Goal: Information Seeking & Learning: Find specific fact

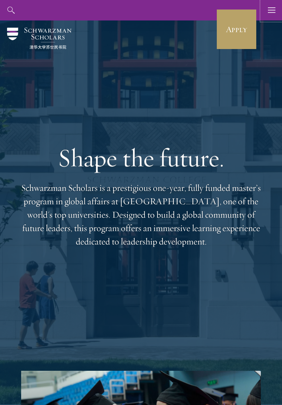
click at [270, 6] on icon "button" at bounding box center [272, 10] width 8 height 20
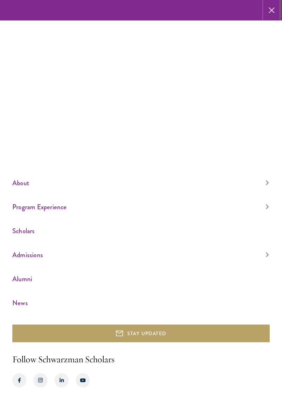
click at [271, 10] on use "button" at bounding box center [272, 10] width 11 height 11
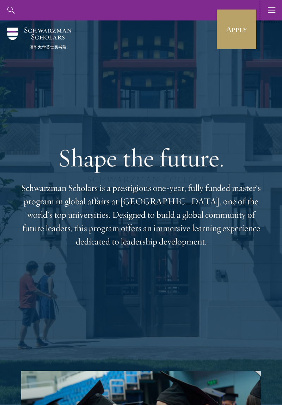
click at [270, 11] on icon "button" at bounding box center [272, 10] width 8 height 20
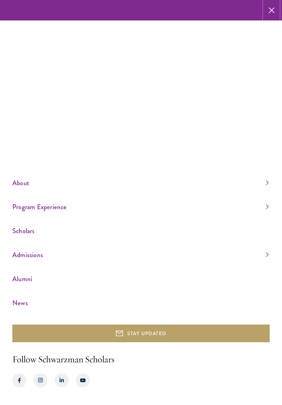
click at [274, 8] on use "button" at bounding box center [272, 10] width 11 height 11
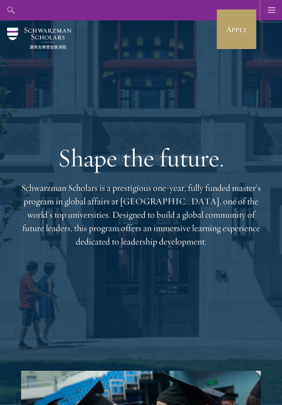
click at [276, 12] on button "button" at bounding box center [272, 10] width 20 height 20
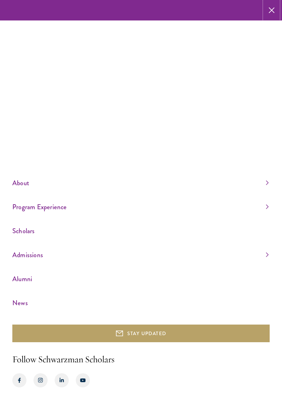
click at [272, 10] on use "button" at bounding box center [272, 10] width 11 height 11
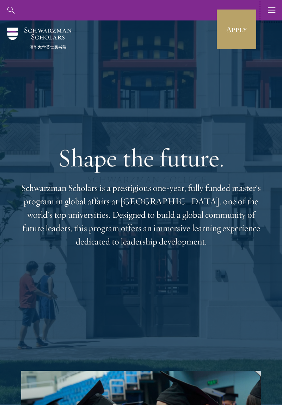
click at [274, 10] on use "button" at bounding box center [271, 9] width 7 height 5
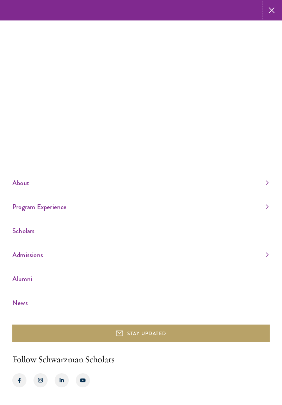
click at [272, 10] on use "button" at bounding box center [272, 10] width 11 height 11
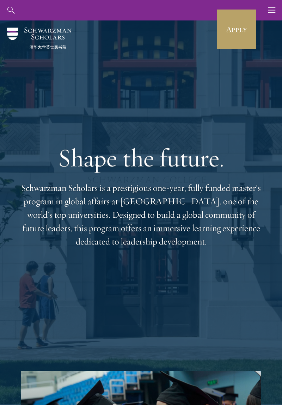
click at [274, 11] on icon "button" at bounding box center [272, 10] width 8 height 20
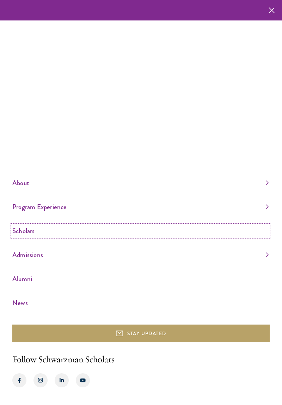
click at [31, 237] on link "Scholars" at bounding box center [140, 231] width 257 height 12
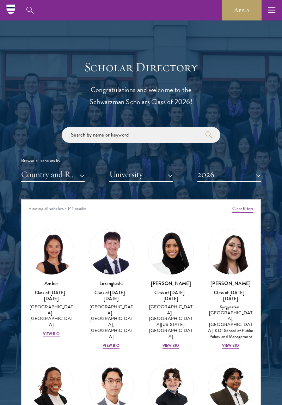
scroll to position [702, 0]
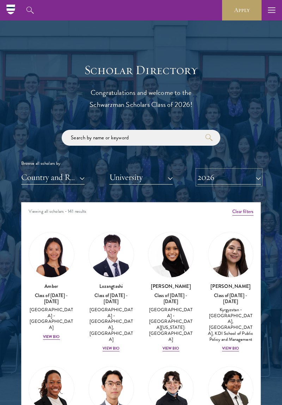
click at [243, 178] on button "2026" at bounding box center [230, 177] width 64 height 14
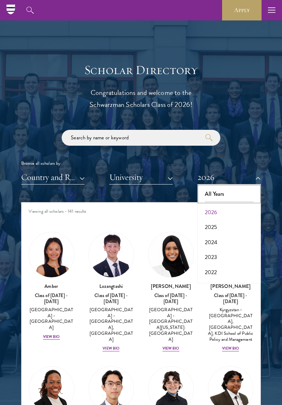
click at [232, 194] on button "All Years" at bounding box center [229, 194] width 59 height 15
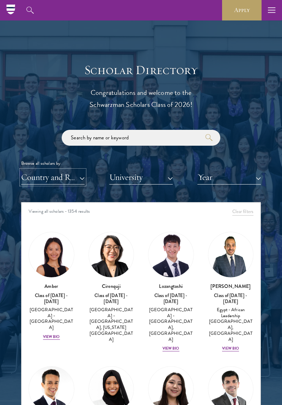
click at [55, 171] on button "Country and Region" at bounding box center [53, 177] width 64 height 14
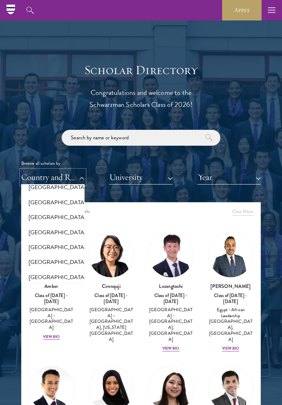
scroll to position [798, 0]
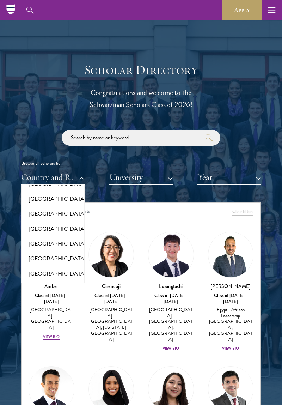
click at [34, 220] on button "[GEOGRAPHIC_DATA]" at bounding box center [52, 214] width 59 height 15
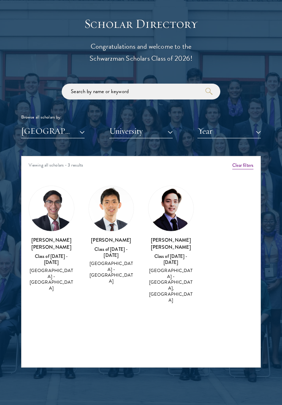
scroll to position [773, 0]
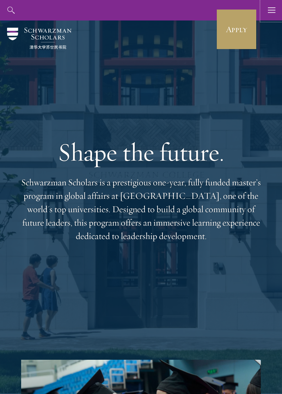
click at [267, 14] on button "button" at bounding box center [272, 10] width 20 height 20
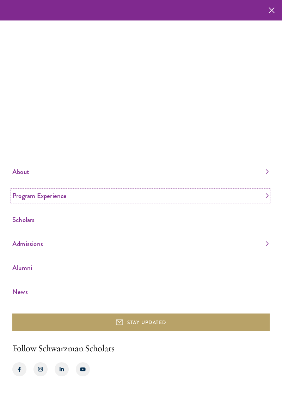
click at [19, 202] on link "Program Experience" at bounding box center [140, 196] width 257 height 12
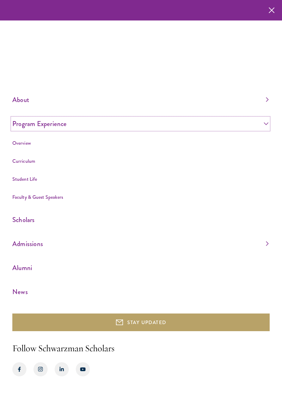
click at [263, 130] on link "Program Experience" at bounding box center [140, 124] width 257 height 12
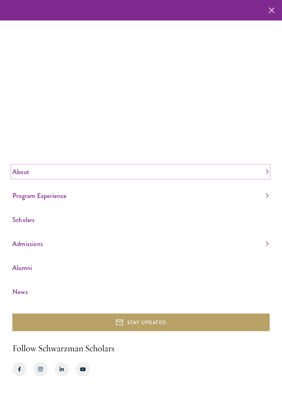
click at [259, 178] on link "About" at bounding box center [140, 172] width 257 height 12
click at [259, 124] on link "About" at bounding box center [140, 118] width 257 height 12
click at [20, 202] on link "Program Experience" at bounding box center [140, 196] width 257 height 12
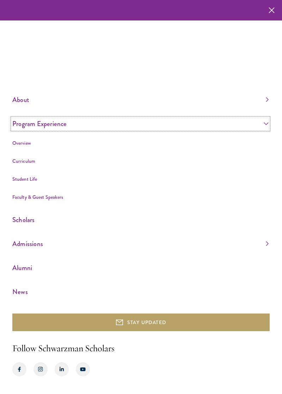
click at [258, 130] on link "Program Experience" at bounding box center [140, 124] width 257 height 12
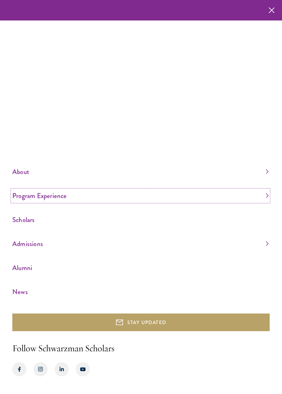
click at [256, 202] on link "Program Experience" at bounding box center [140, 196] width 257 height 12
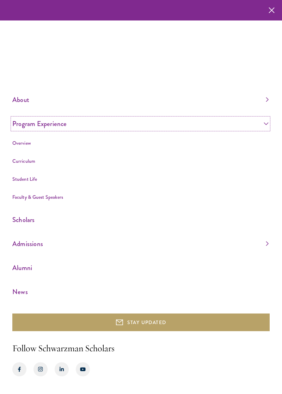
click at [264, 130] on link "Program Experience" at bounding box center [140, 124] width 257 height 12
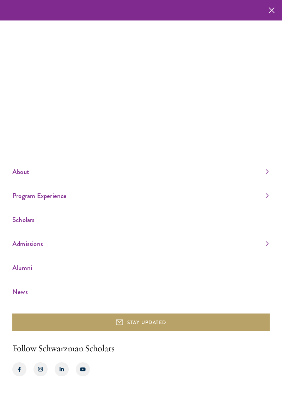
click at [264, 250] on link "Admissions" at bounding box center [140, 244] width 257 height 12
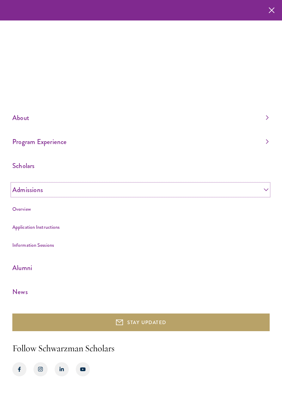
click at [257, 196] on link "Admissions" at bounding box center [140, 190] width 257 height 12
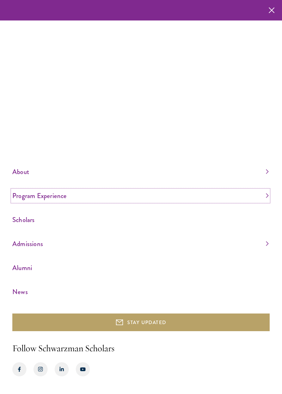
click at [262, 202] on link "Program Experience" at bounding box center [140, 196] width 257 height 12
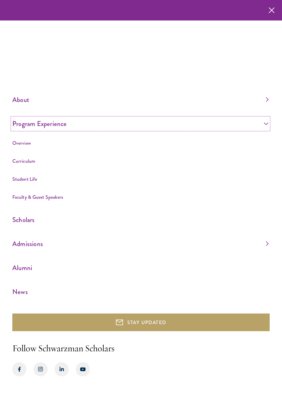
click at [261, 130] on link "Program Experience" at bounding box center [140, 124] width 257 height 12
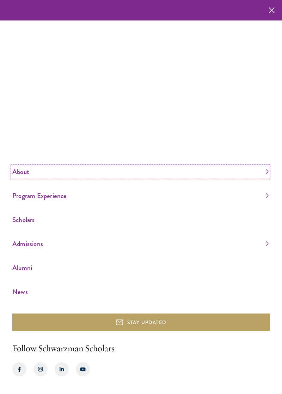
click at [257, 178] on link "About" at bounding box center [140, 172] width 257 height 12
click at [260, 124] on link "About" at bounding box center [140, 118] width 257 height 12
click at [272, 10] on use "button" at bounding box center [272, 10] width 11 height 11
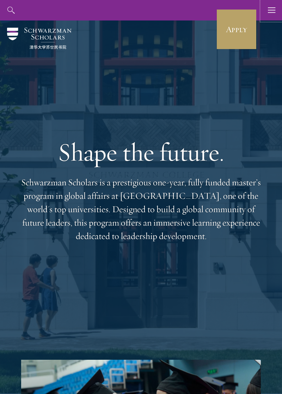
click at [266, 14] on button "button" at bounding box center [272, 10] width 20 height 20
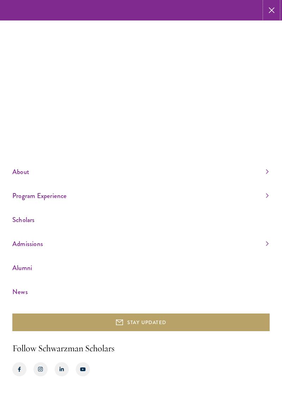
click at [274, 15] on icon "button" at bounding box center [272, 10] width 6 height 20
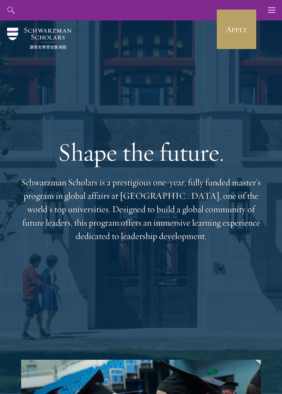
click at [274, 15] on icon "button" at bounding box center [272, 10] width 8 height 20
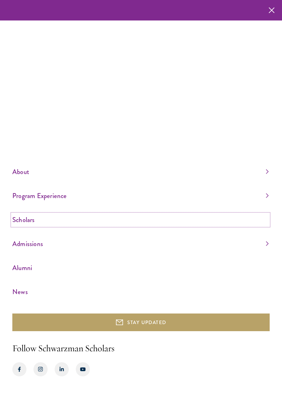
click at [51, 226] on link "Scholars" at bounding box center [140, 220] width 257 height 12
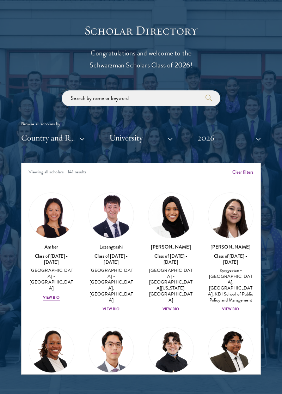
click at [79, 100] on input "search" at bounding box center [141, 98] width 159 height 16
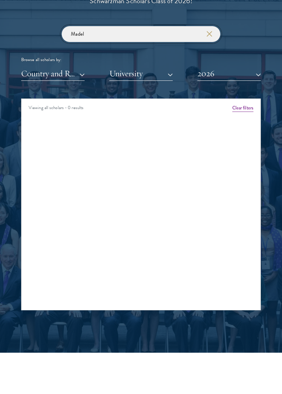
scroll to position [807, 0]
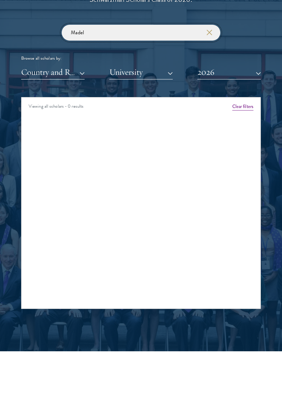
click at [88, 32] on input "Madel" at bounding box center [141, 33] width 159 height 16
type input "M"
type input "L"
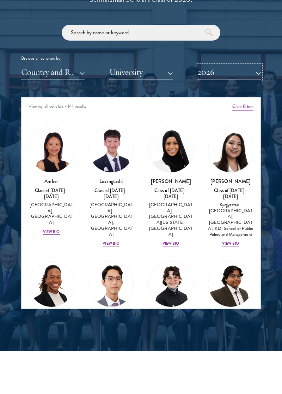
click at [226, 73] on button "2026" at bounding box center [230, 72] width 64 height 14
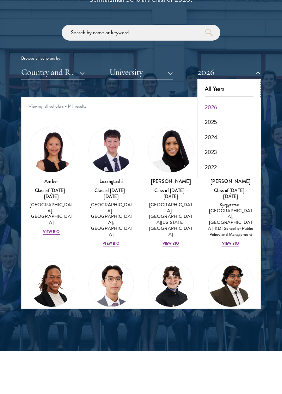
click at [231, 90] on button "All Years" at bounding box center [229, 89] width 59 height 15
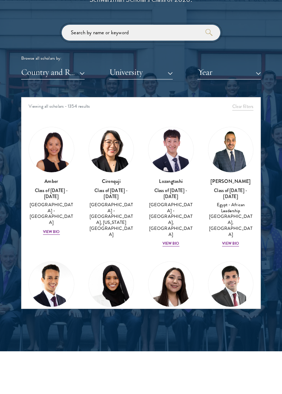
click at [158, 30] on input "search" at bounding box center [141, 33] width 159 height 16
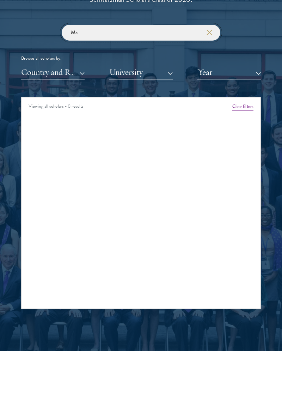
type input "M"
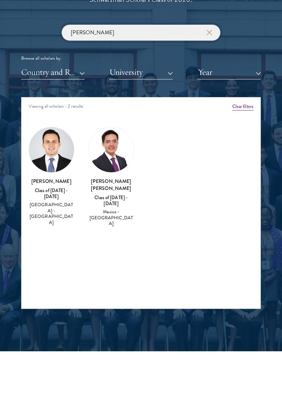
type input "Luis"
